Goal: Check status: Check status

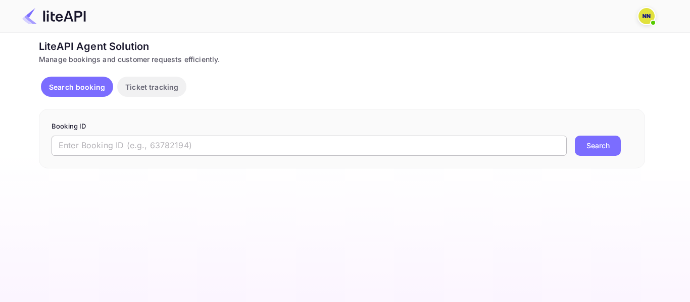
click at [393, 143] on input "text" at bounding box center [308, 146] width 515 height 20
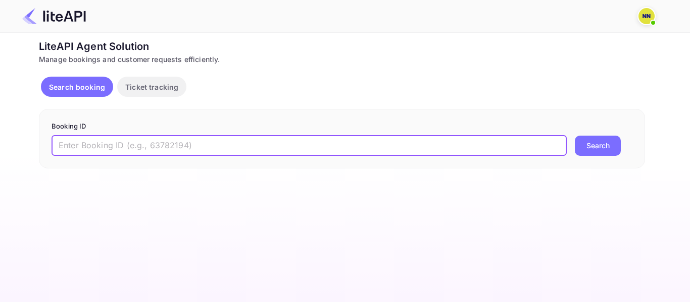
paste input "8713582"
type input "8713582"
click at [574, 136] on button "Search" at bounding box center [597, 146] width 46 height 20
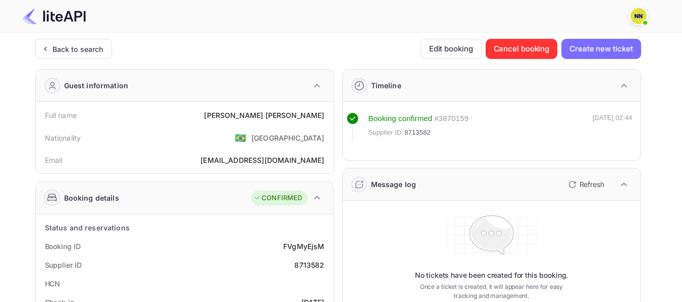
click at [71, 54] on div "Back to search" at bounding box center [78, 49] width 51 height 11
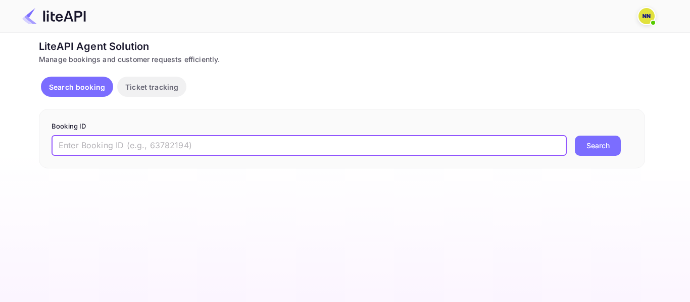
click at [202, 143] on input "text" at bounding box center [308, 146] width 515 height 20
paste input "8445194"
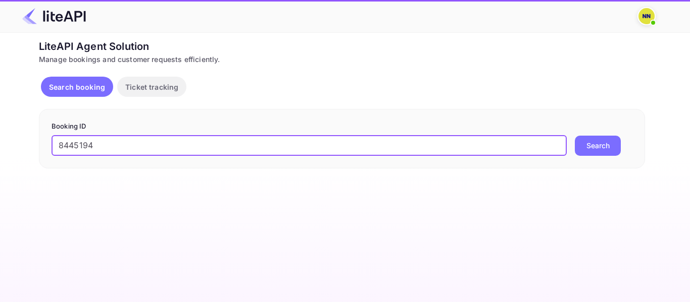
type input "8445194"
click at [574, 136] on button "Search" at bounding box center [597, 146] width 46 height 20
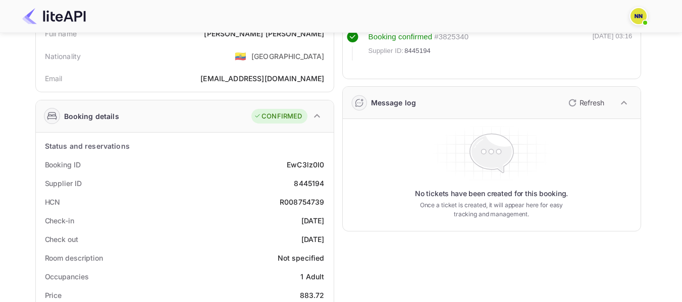
scroll to position [101, 0]
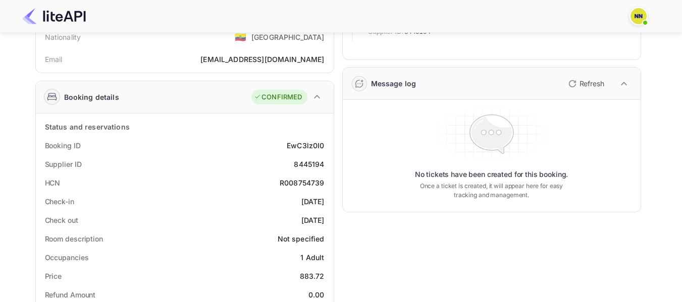
click at [304, 183] on div "R008754739" at bounding box center [302, 183] width 45 height 11
copy div "R008754739"
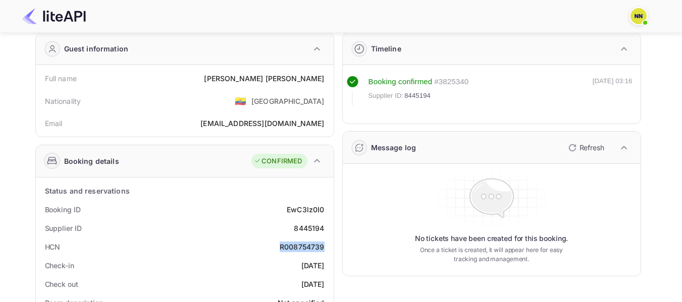
scroll to position [0, 0]
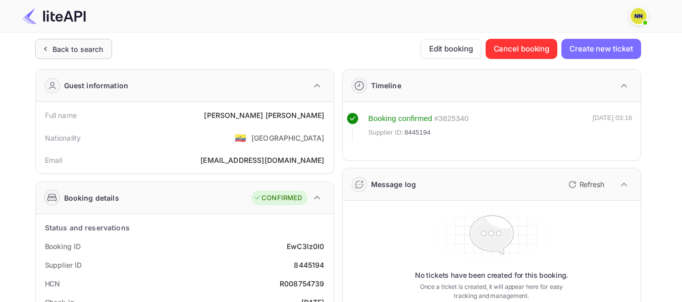
click at [93, 58] on div "Back to search" at bounding box center [73, 49] width 77 height 20
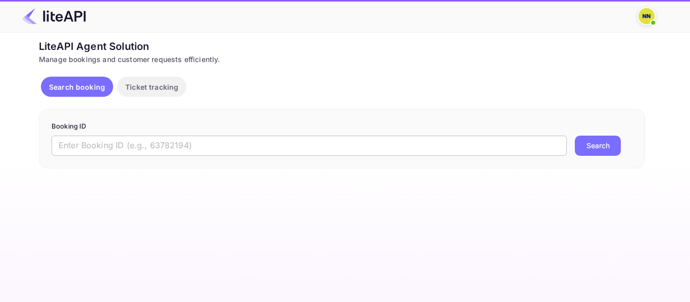
click at [172, 140] on input "text" at bounding box center [308, 146] width 515 height 20
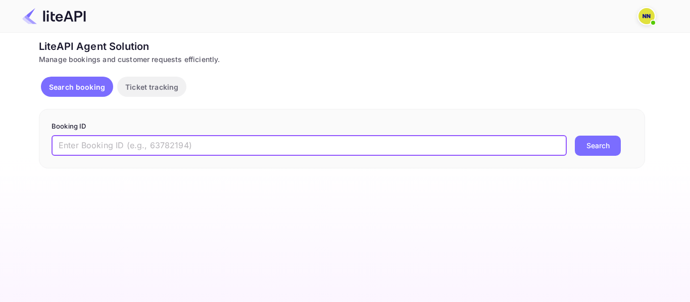
paste input "9004989"
type input "9004989"
click at [599, 148] on button "Search" at bounding box center [597, 146] width 46 height 20
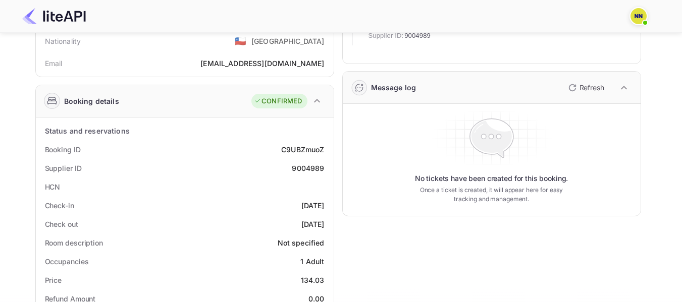
scroll to position [101, 0]
